Goal: Information Seeking & Learning: Learn about a topic

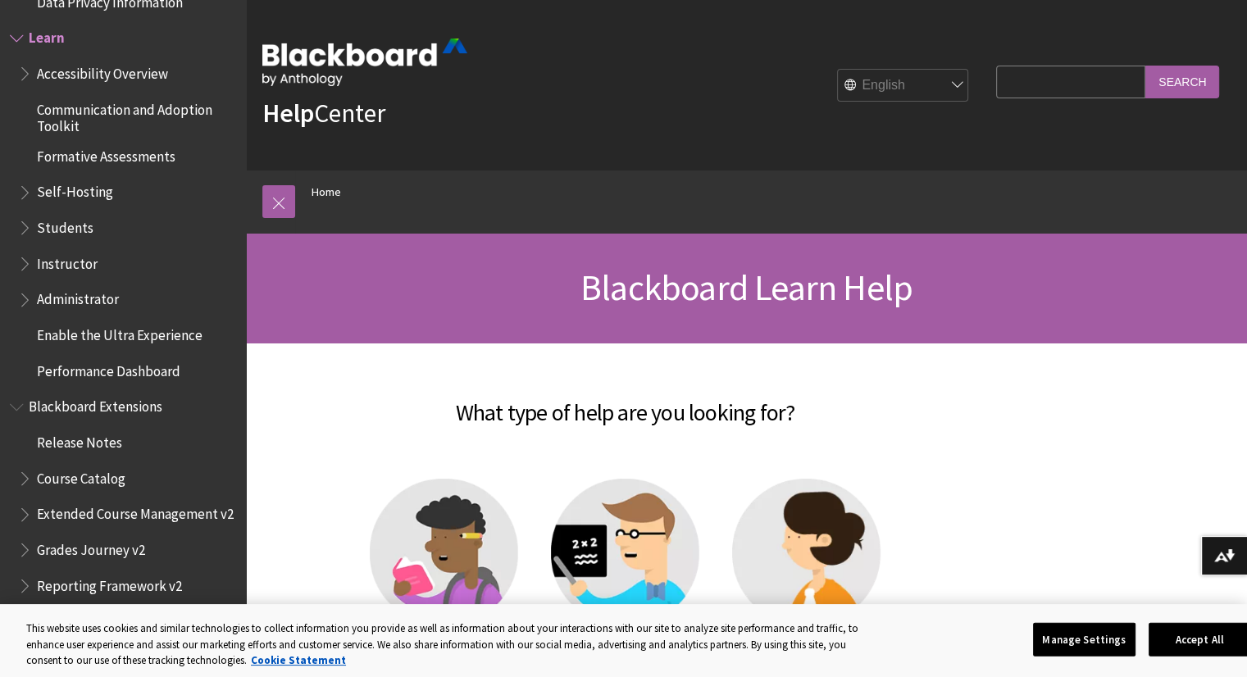
click at [449, 568] on img at bounding box center [444, 553] width 148 height 148
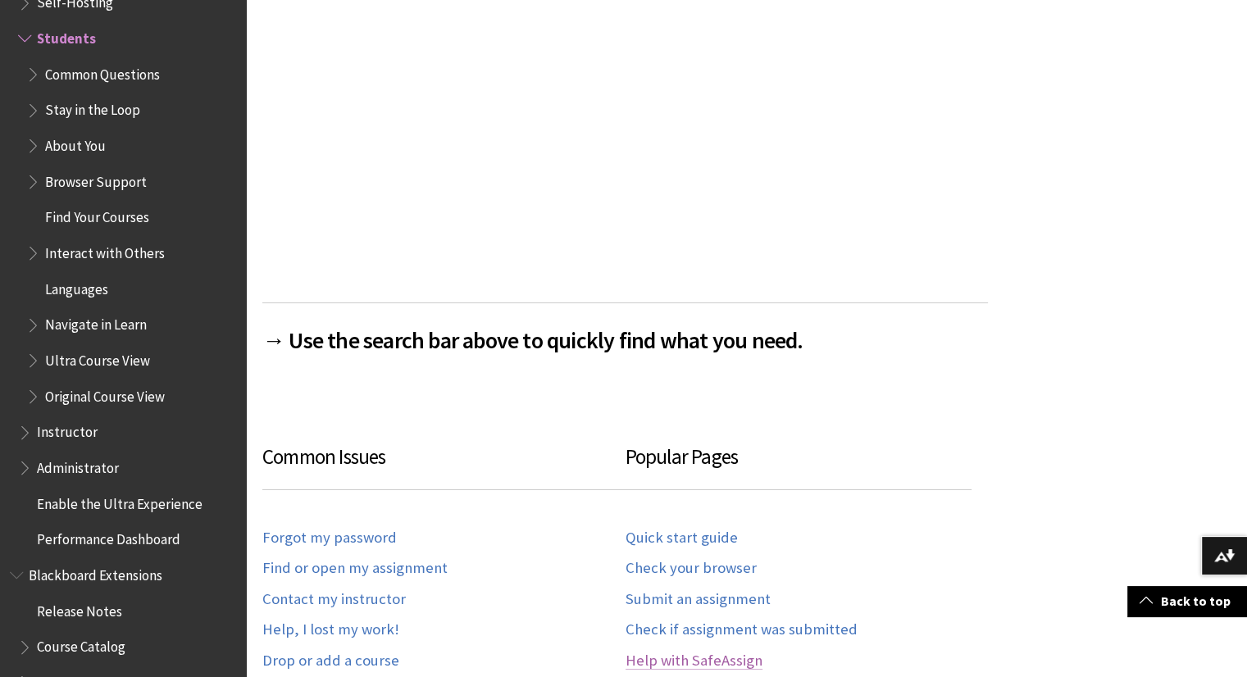
click at [673, 664] on link "Help with SafeAssign" at bounding box center [693, 661] width 137 height 19
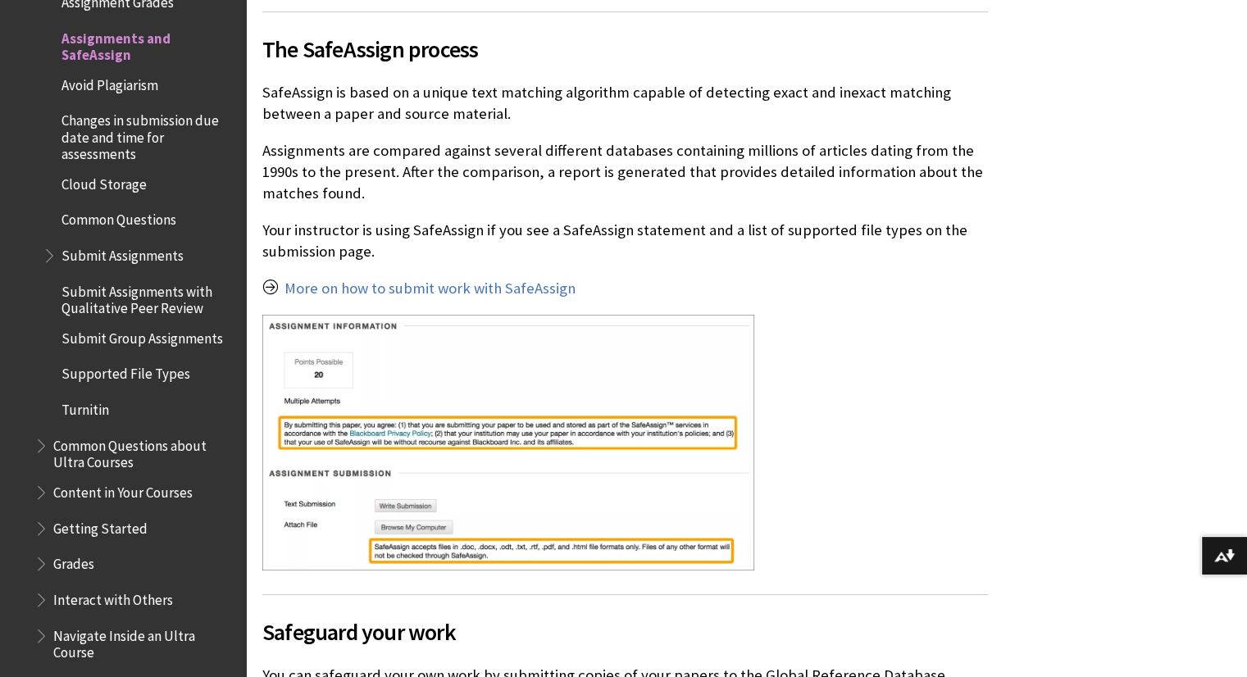
scroll to position [1773, 0]
